Goal: Task Accomplishment & Management: Complete application form

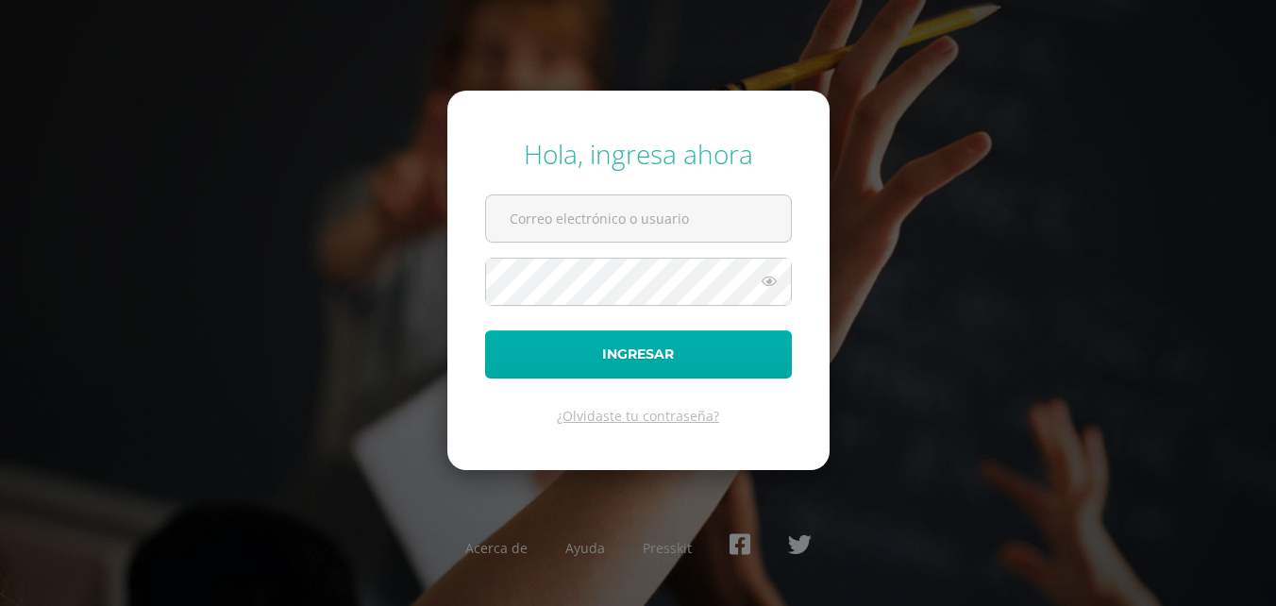
type input "2019064"
click at [646, 353] on button "Ingresar" at bounding box center [638, 354] width 307 height 48
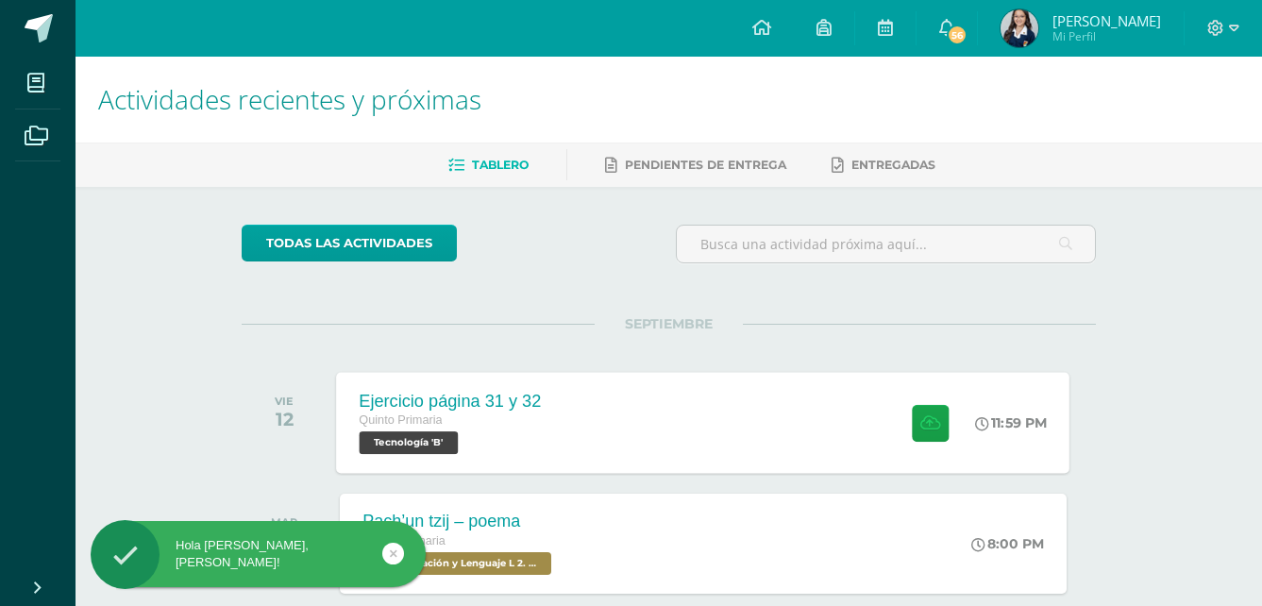
click at [594, 458] on div "Ejercicio página 31 y 32 Quinto Primaria Tecnología 'B' 11:59 PM Ejercicio pági…" at bounding box center [703, 422] width 733 height 101
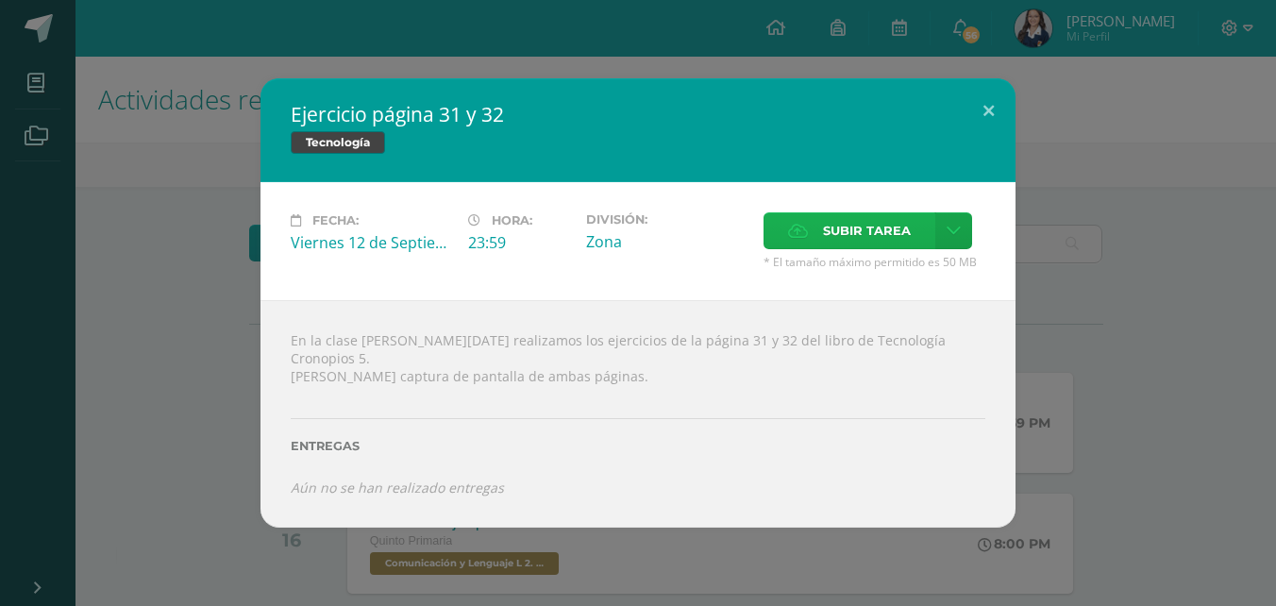
click at [854, 237] on span "Subir tarea" at bounding box center [867, 230] width 88 height 35
click at [0, 0] on input "Subir tarea" at bounding box center [0, 0] width 0 height 0
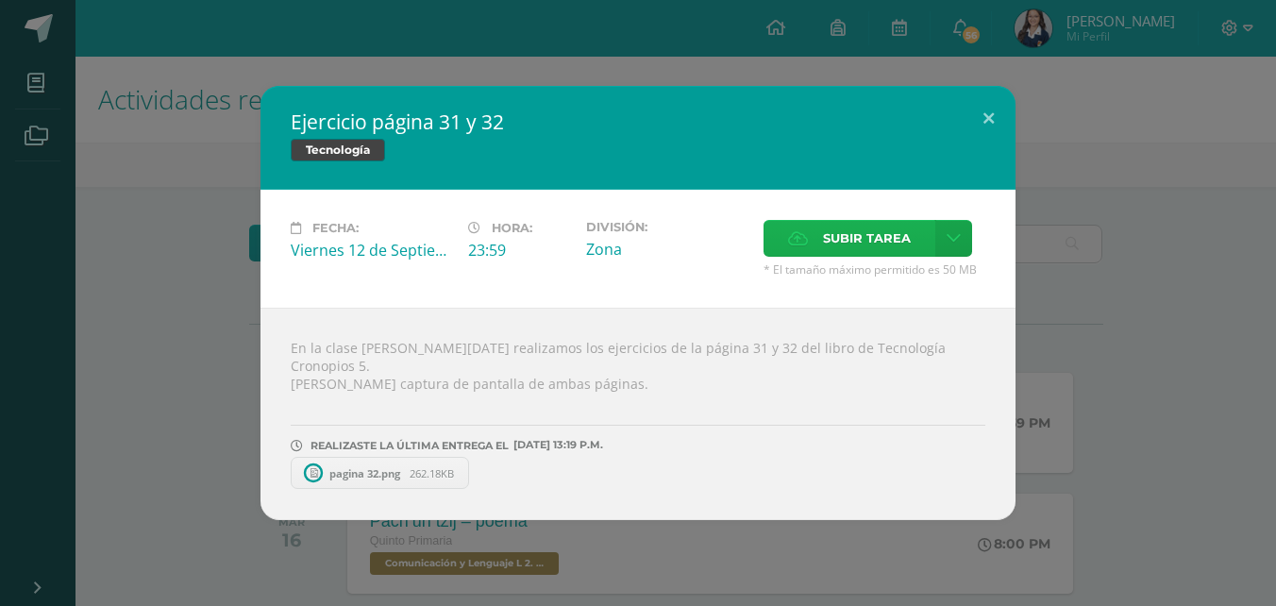
click at [875, 247] on span "Subir tarea" at bounding box center [867, 238] width 88 height 35
click at [0, 0] on input "Subir tarea" at bounding box center [0, 0] width 0 height 0
click at [991, 122] on button at bounding box center [989, 118] width 54 height 64
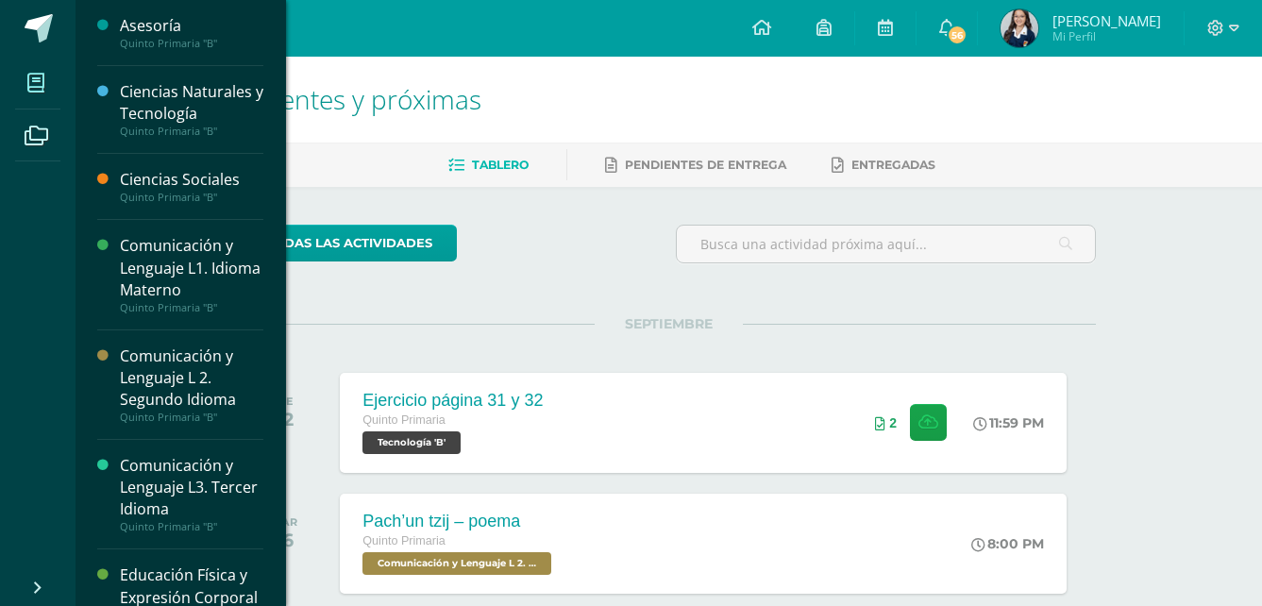
click at [39, 76] on icon at bounding box center [35, 83] width 17 height 19
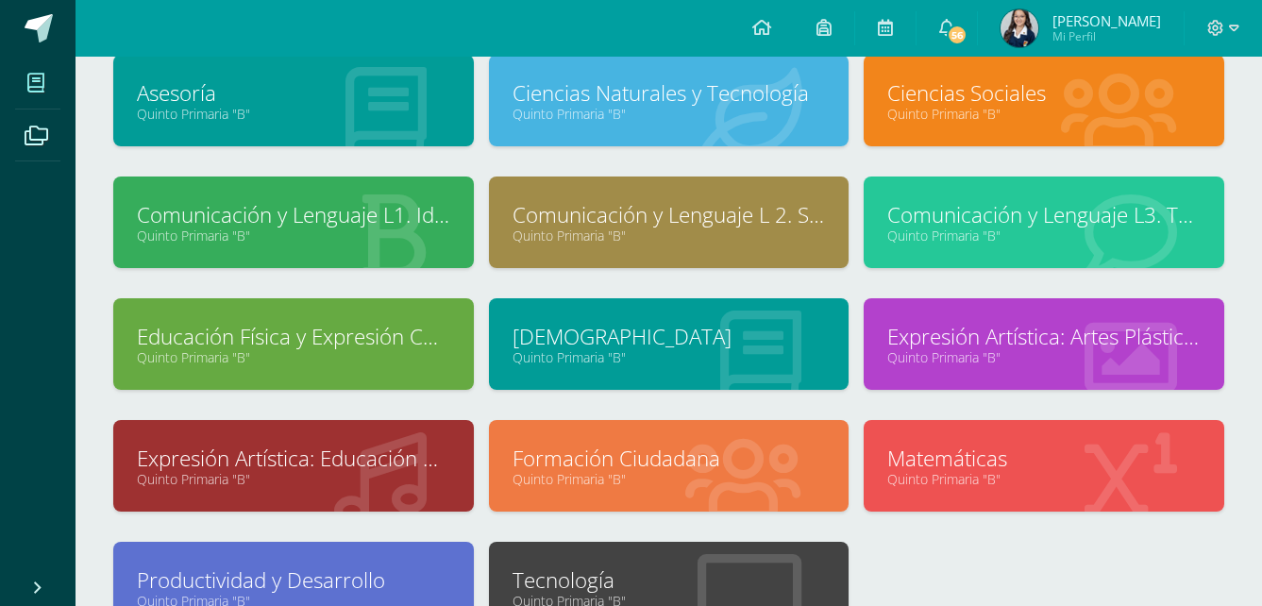
scroll to position [309, 0]
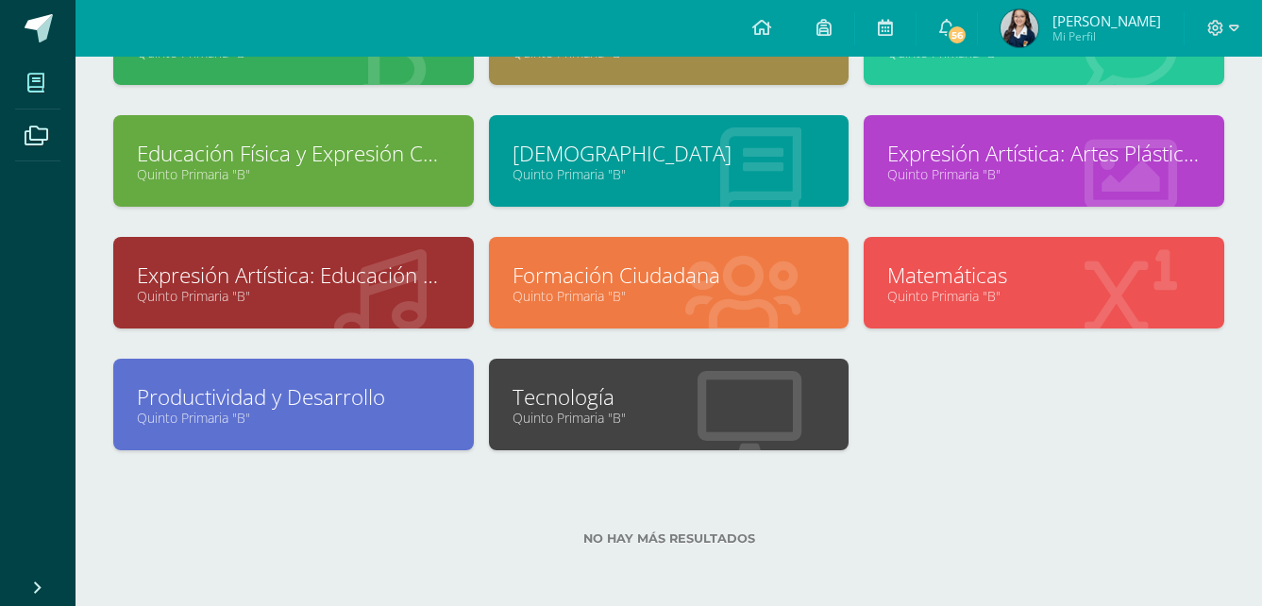
click at [836, 387] on div at bounding box center [749, 406] width 198 height 126
click at [820, 395] on link "Tecnología" at bounding box center [668, 396] width 313 height 29
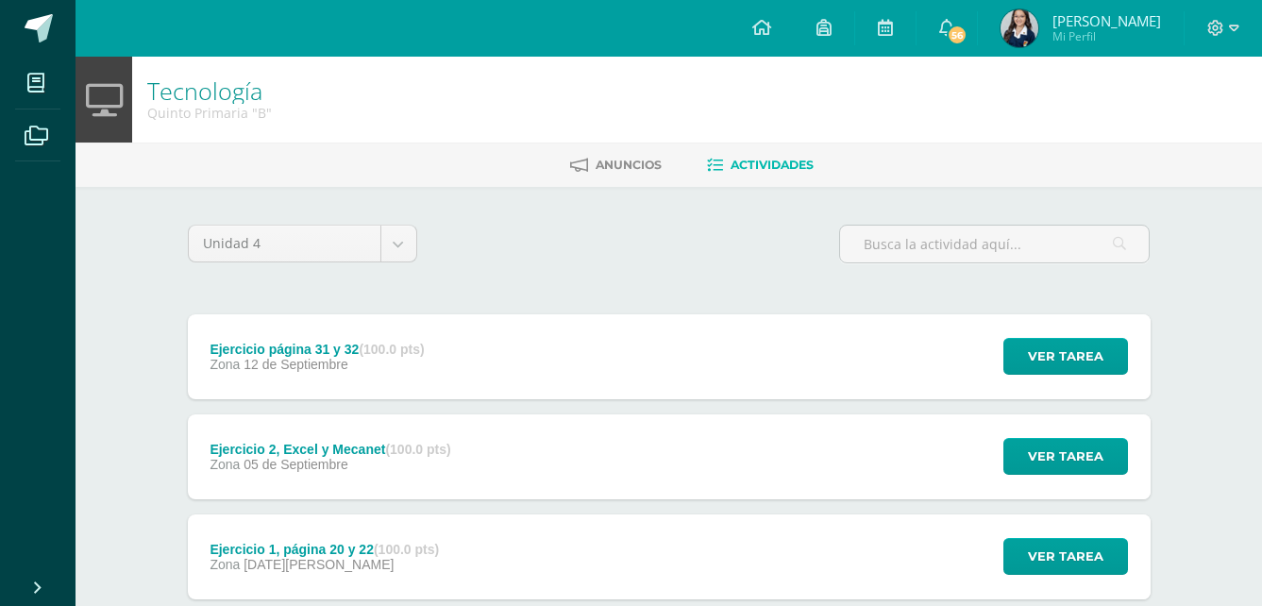
click at [848, 418] on div "Ejercicio 2, Excel y Mecanet (100.0 pts) Zona [DATE][GEOGRAPHIC_DATA] Ver tarea…" at bounding box center [669, 456] width 963 height 85
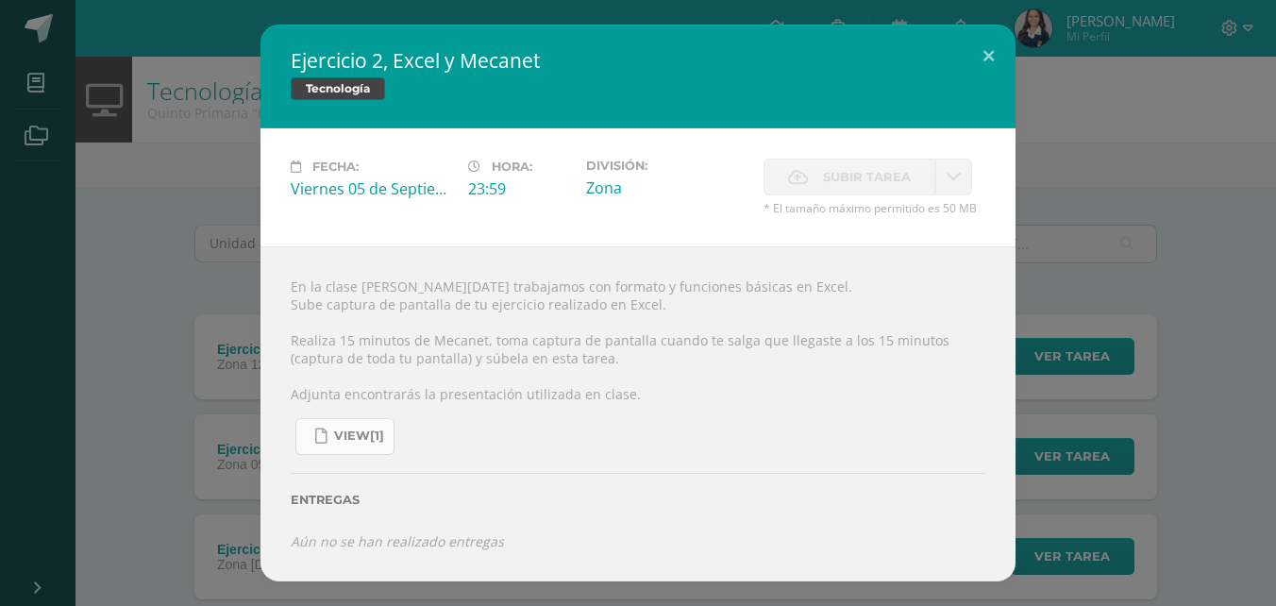
click at [351, 438] on span "view[1]" at bounding box center [359, 435] width 50 height 15
click at [989, 50] on button at bounding box center [989, 57] width 54 height 64
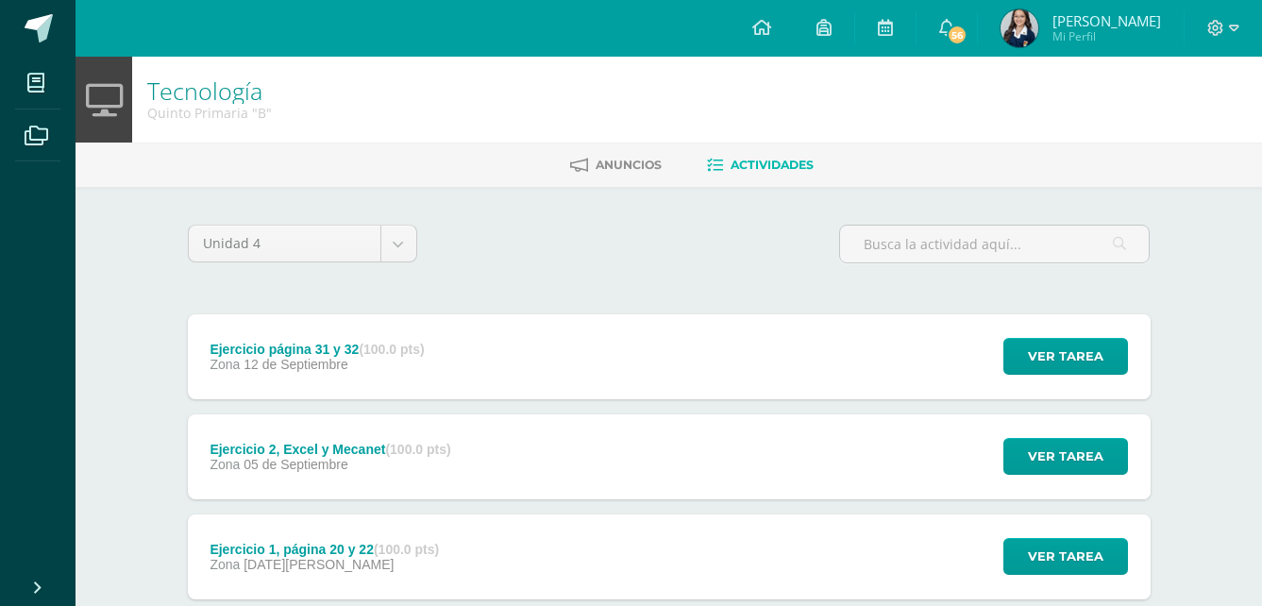
click at [526, 545] on div "Ejercicio 1, página 20 y 22 (100.0 pts) Zona [DATE][PERSON_NAME] Ver tarea Ejer…" at bounding box center [669, 556] width 963 height 85
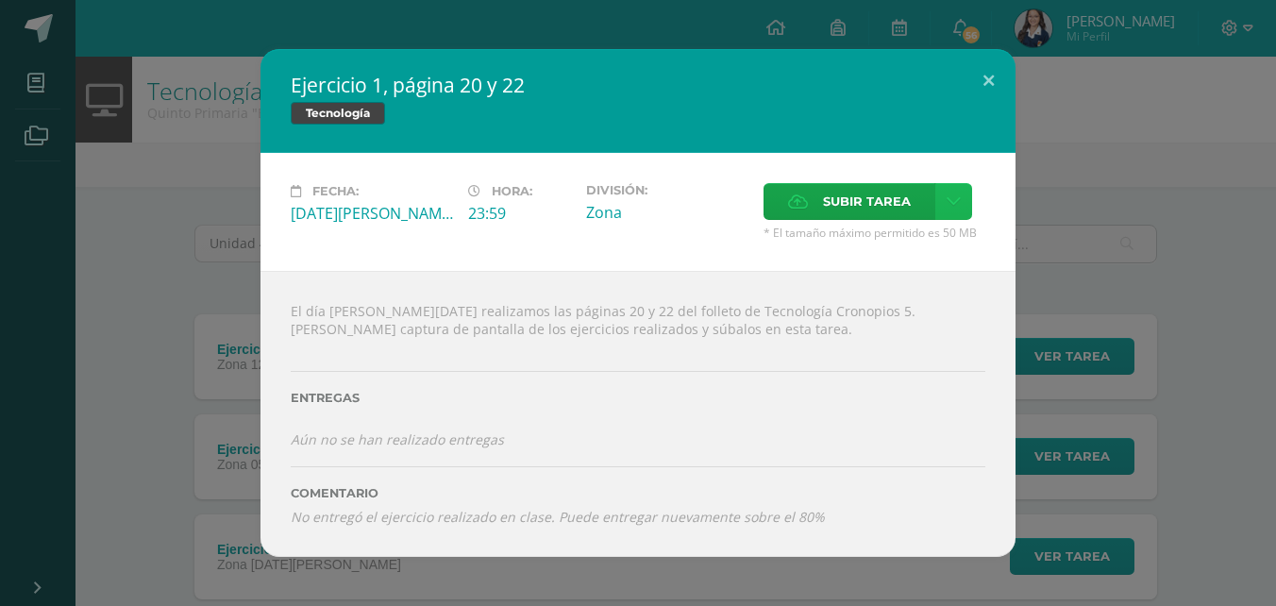
click at [952, 210] on link at bounding box center [953, 201] width 37 height 37
click at [901, 184] on span "Subir tarea" at bounding box center [867, 201] width 88 height 35
click at [0, 0] on input "Subir tarea" at bounding box center [0, 0] width 0 height 0
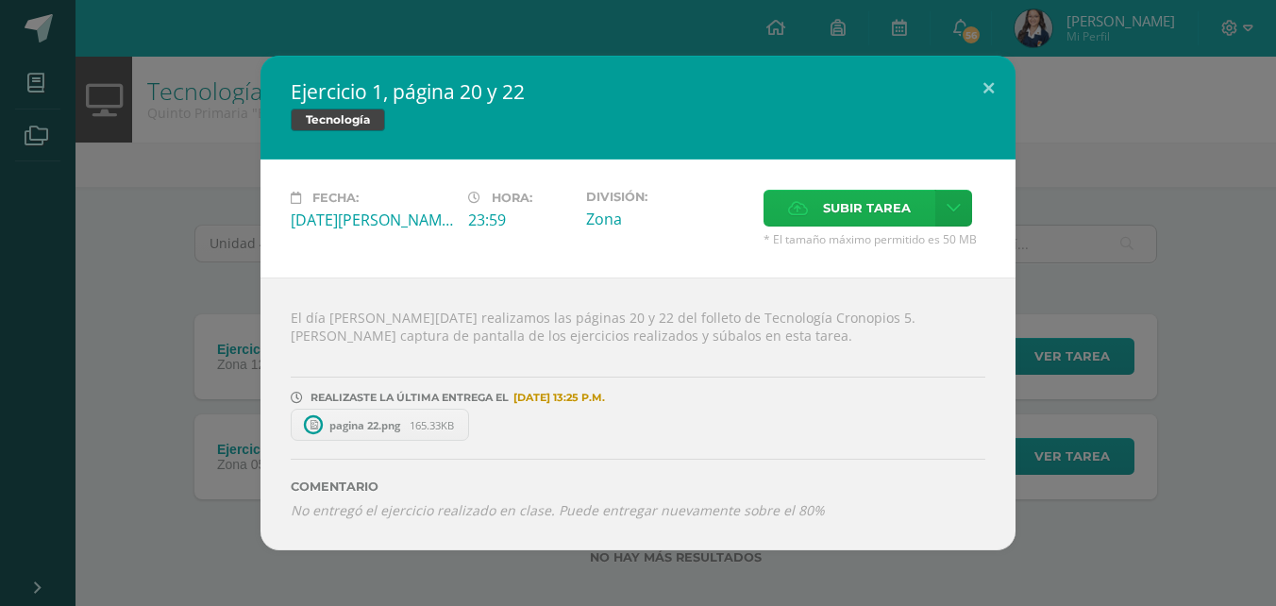
click at [847, 212] on span "Subir tarea" at bounding box center [867, 208] width 88 height 35
click at [0, 0] on input "Subir tarea" at bounding box center [0, 0] width 0 height 0
click at [882, 195] on span "Subir tarea" at bounding box center [867, 208] width 88 height 35
click at [0, 0] on input "Subir tarea" at bounding box center [0, 0] width 0 height 0
click at [812, 202] on label "Subir tarea" at bounding box center [850, 208] width 172 height 37
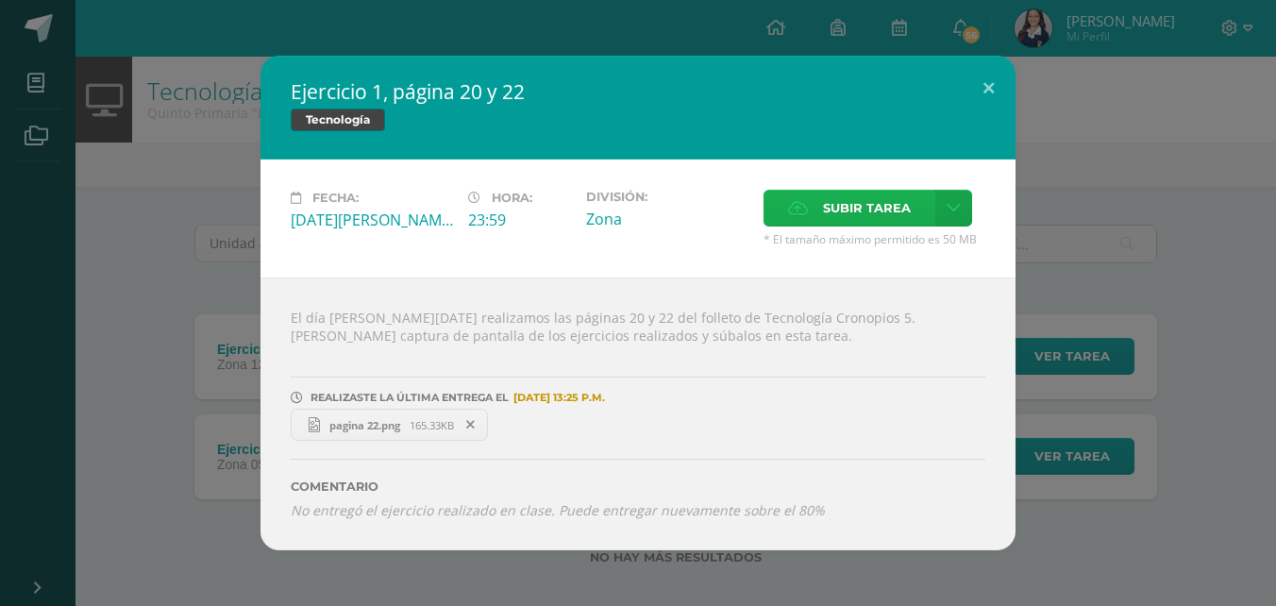
click at [0, 0] on input "Subir tarea" at bounding box center [0, 0] width 0 height 0
click at [848, 214] on span "Subir tarea" at bounding box center [867, 208] width 88 height 35
click at [0, 0] on input "Subir tarea" at bounding box center [0, 0] width 0 height 0
click at [980, 85] on button at bounding box center [989, 88] width 54 height 64
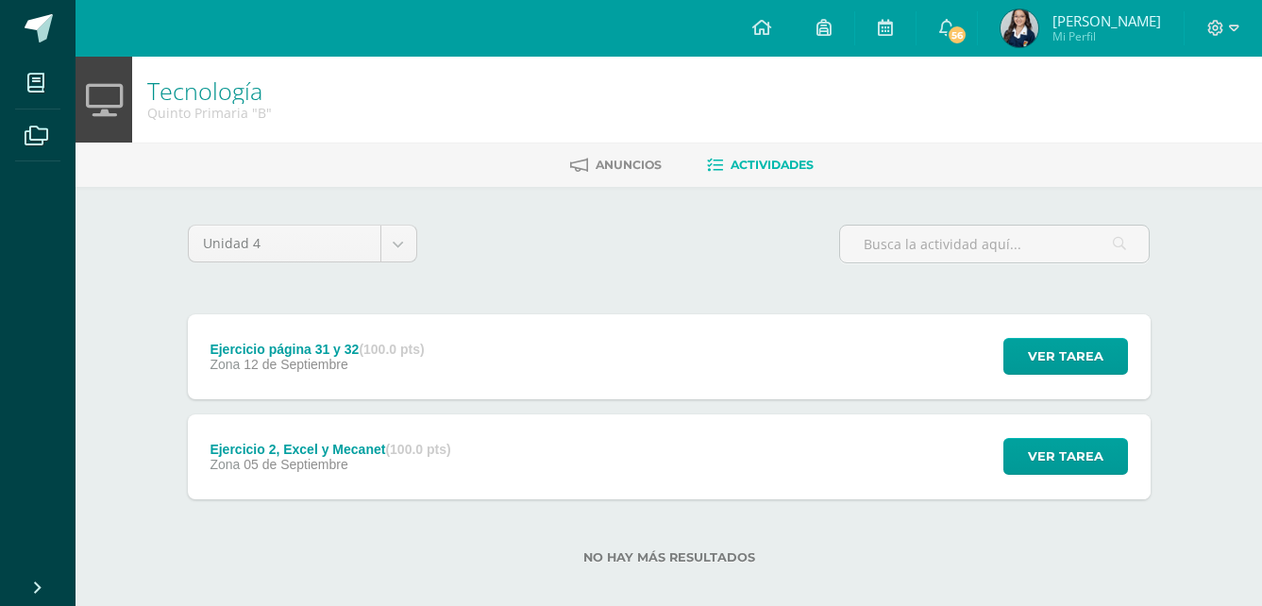
click at [882, 424] on div "Ejercicio 2, Excel y Mecanet (100.0 pts) Zona [DATE][GEOGRAPHIC_DATA] Ver tarea…" at bounding box center [669, 456] width 963 height 85
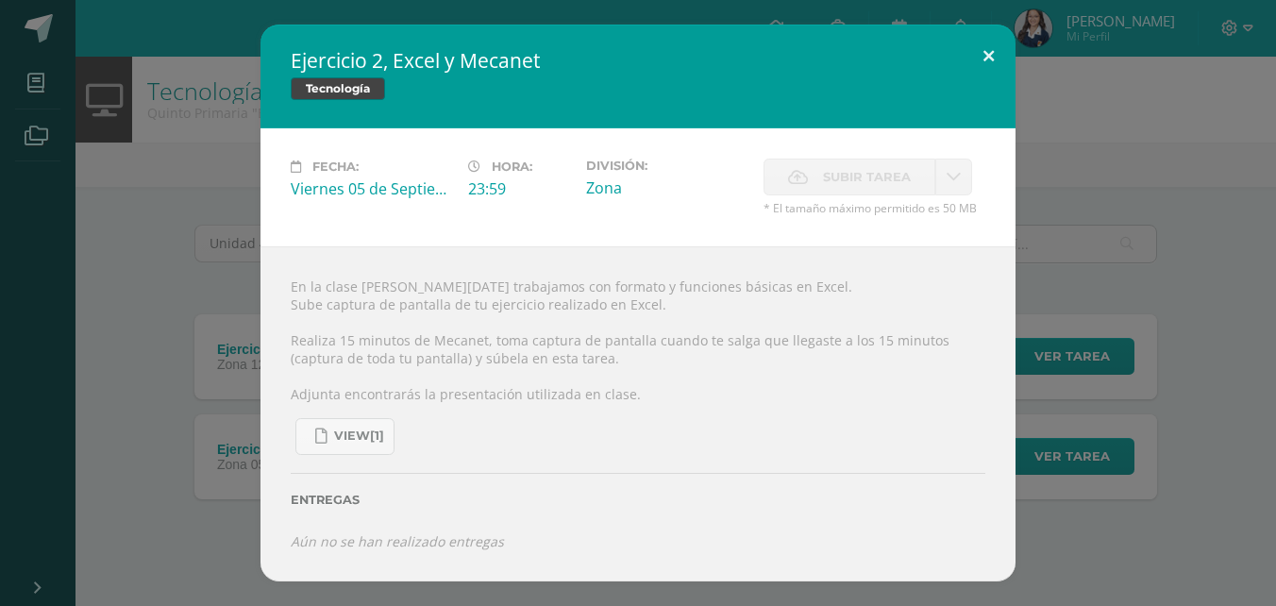
click at [1005, 55] on button at bounding box center [989, 57] width 54 height 64
